Goal: Task Accomplishment & Management: Manage account settings

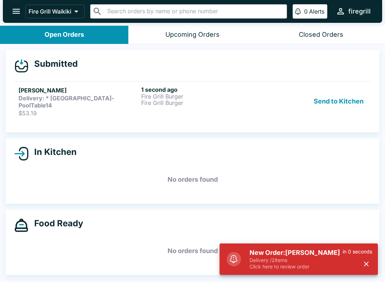
click at [291, 258] on p "Delivery / 2 items" at bounding box center [296, 260] width 93 height 6
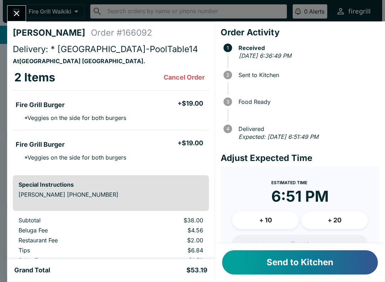
click at [322, 264] on button "Send to Kitchen" at bounding box center [300, 262] width 156 height 24
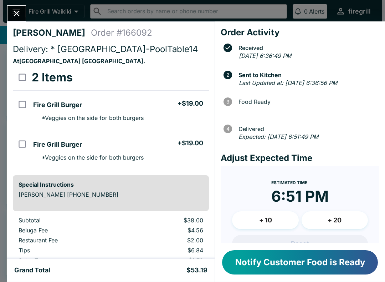
click at [2, 142] on div "[PERSON_NAME] Order # 166092 Delivery: * [GEOGRAPHIC_DATA]-PoolTable14 At [GEOG…" at bounding box center [192, 141] width 385 height 282
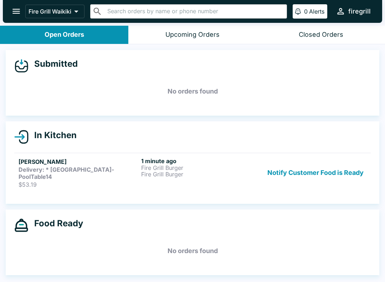
click at [87, 170] on strong "Delivery: * [GEOGRAPHIC_DATA]-PoolTable14" at bounding box center [67, 173] width 96 height 14
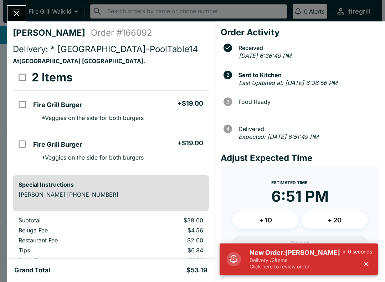
click at [358, 183] on div "Estimated Time 6:51 PM + 10 + 20" at bounding box center [300, 206] width 136 height 57
click at [368, 263] on icon "button" at bounding box center [366, 263] width 5 height 5
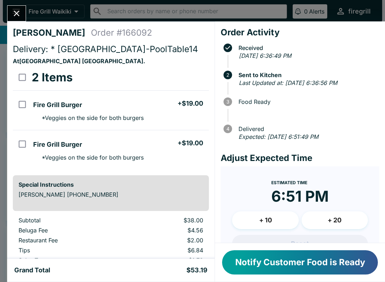
click at [19, 11] on icon "Close" at bounding box center [17, 14] width 6 height 6
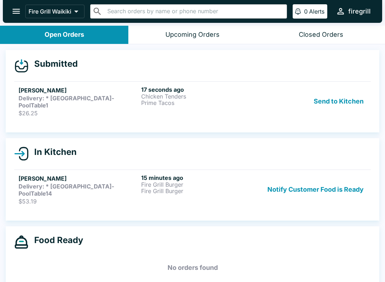
click at [228, 103] on p "Prime Tacos" at bounding box center [201, 102] width 120 height 6
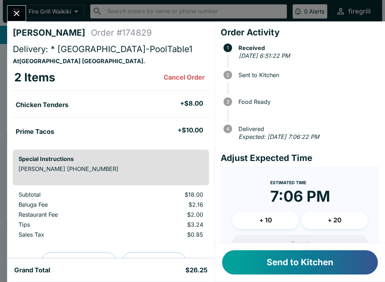
click at [333, 262] on button "Send to Kitchen" at bounding box center [300, 262] width 156 height 24
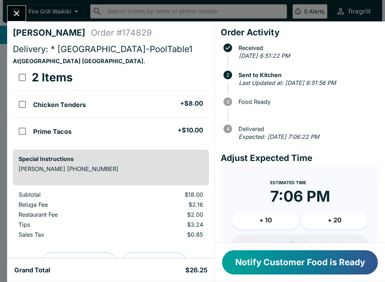
click at [19, 12] on icon "Close" at bounding box center [17, 14] width 10 height 10
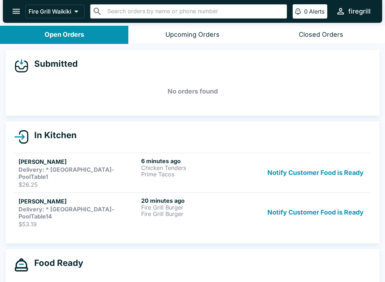
click at [325, 205] on button "Notify Customer Food is Ready" at bounding box center [316, 212] width 102 height 31
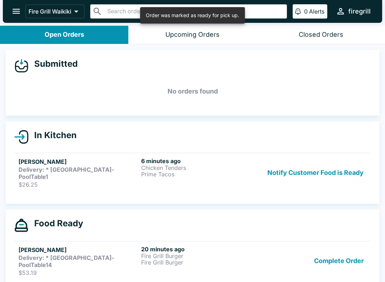
click at [240, 252] on p "Fire Grill Burger" at bounding box center [201, 255] width 120 height 6
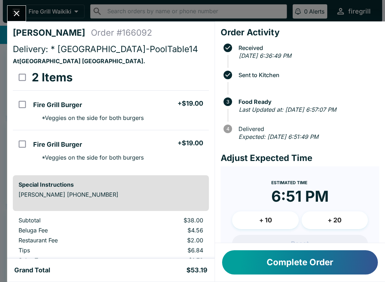
click at [314, 265] on button "Complete Order" at bounding box center [300, 262] width 156 height 24
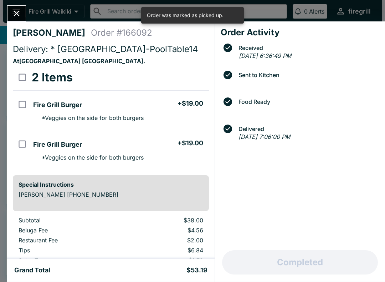
click at [20, 11] on icon "Close" at bounding box center [17, 14] width 10 height 10
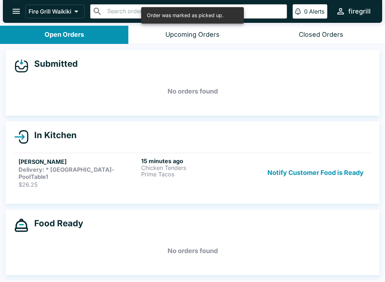
click at [102, 181] on p "$26.25" at bounding box center [79, 184] width 120 height 7
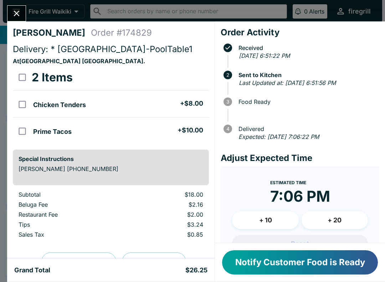
click at [17, 20] on button "Close" at bounding box center [16, 13] width 18 height 15
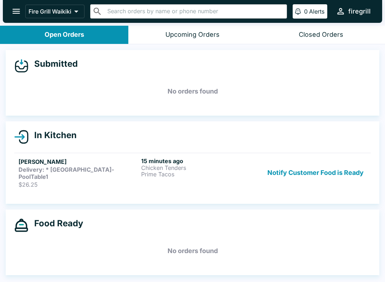
click at [350, 34] on button "Closed Orders" at bounding box center [321, 35] width 128 height 18
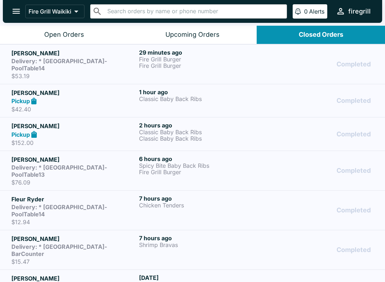
click at [116, 72] on p "$53.19" at bounding box center [73, 75] width 125 height 7
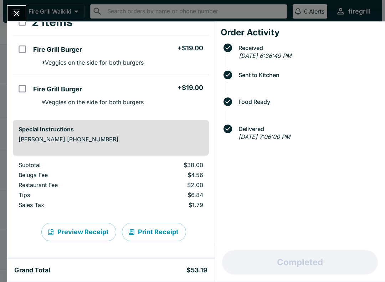
scroll to position [55, 0]
click at [16, 12] on icon "Close" at bounding box center [17, 14] width 10 height 10
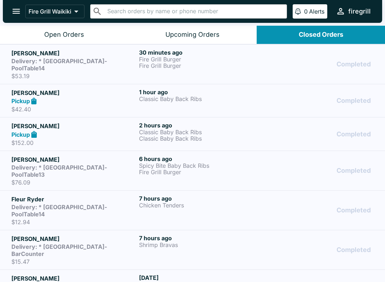
click at [65, 34] on div "Open Orders" at bounding box center [64, 35] width 40 height 8
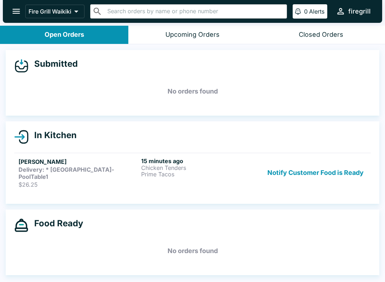
click at [92, 181] on p "$26.25" at bounding box center [79, 184] width 120 height 7
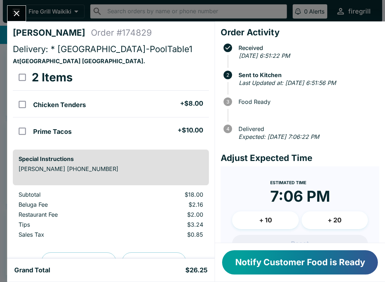
click at [340, 271] on button "Notify Customer Food is Ready" at bounding box center [300, 262] width 156 height 24
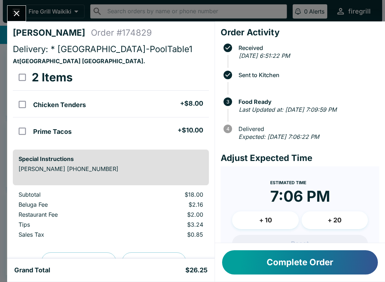
click at [261, 260] on button "Complete Order" at bounding box center [300, 262] width 156 height 24
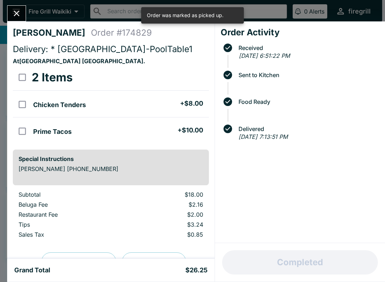
click at [19, 15] on icon "Close" at bounding box center [17, 14] width 6 height 6
